Goal: Go to known website: Access a specific website the user already knows

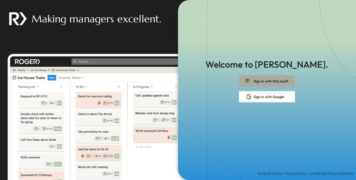
click at [269, 82] on button "Sign in with Microsoft" at bounding box center [267, 81] width 56 height 11
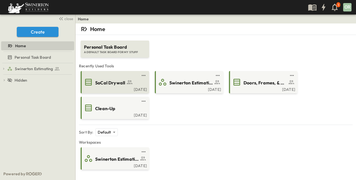
click at [111, 86] on div "SoCal Drywall" at bounding box center [114, 82] width 61 height 9
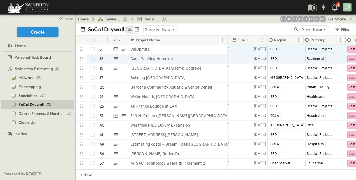
scroll to position [0, 92]
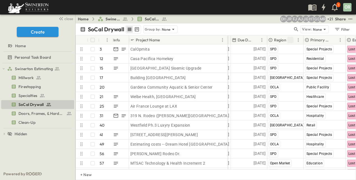
click at [292, 41] on icon "Sort" at bounding box center [290, 39] width 5 height 5
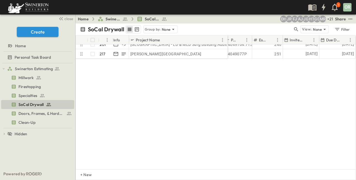
scroll to position [0, 4]
